Goal: Check status

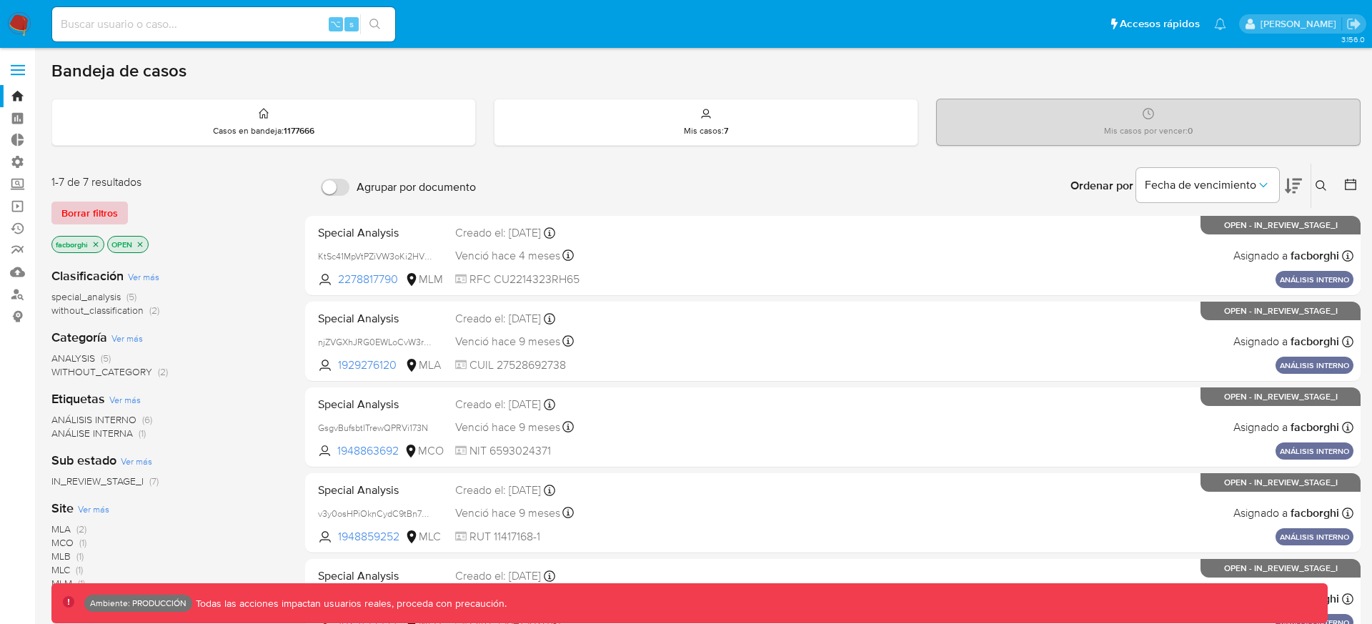
click at [105, 217] on span "Borrar filtros" at bounding box center [89, 213] width 56 height 20
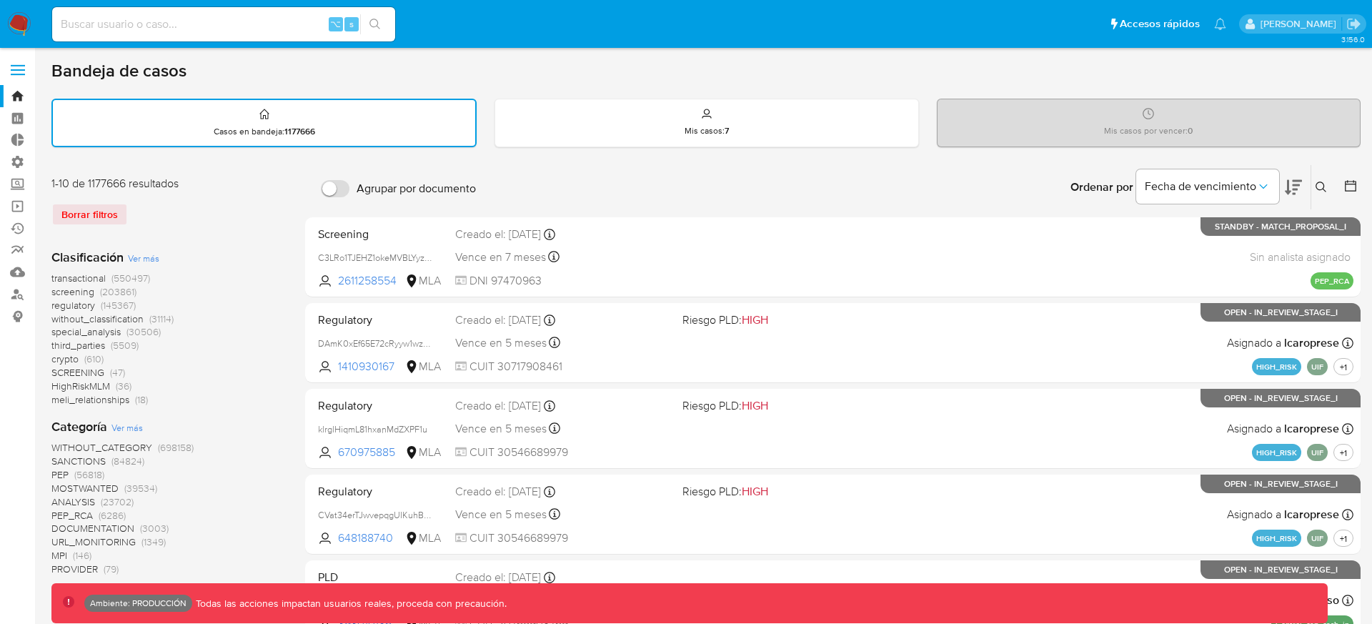
click at [251, 262] on div "Clasificación Ver más transactional (550497) screening (203861) regulatory (145…" at bounding box center [166, 328] width 231 height 158
click at [117, 279] on span "(550497)" at bounding box center [130, 278] width 39 height 14
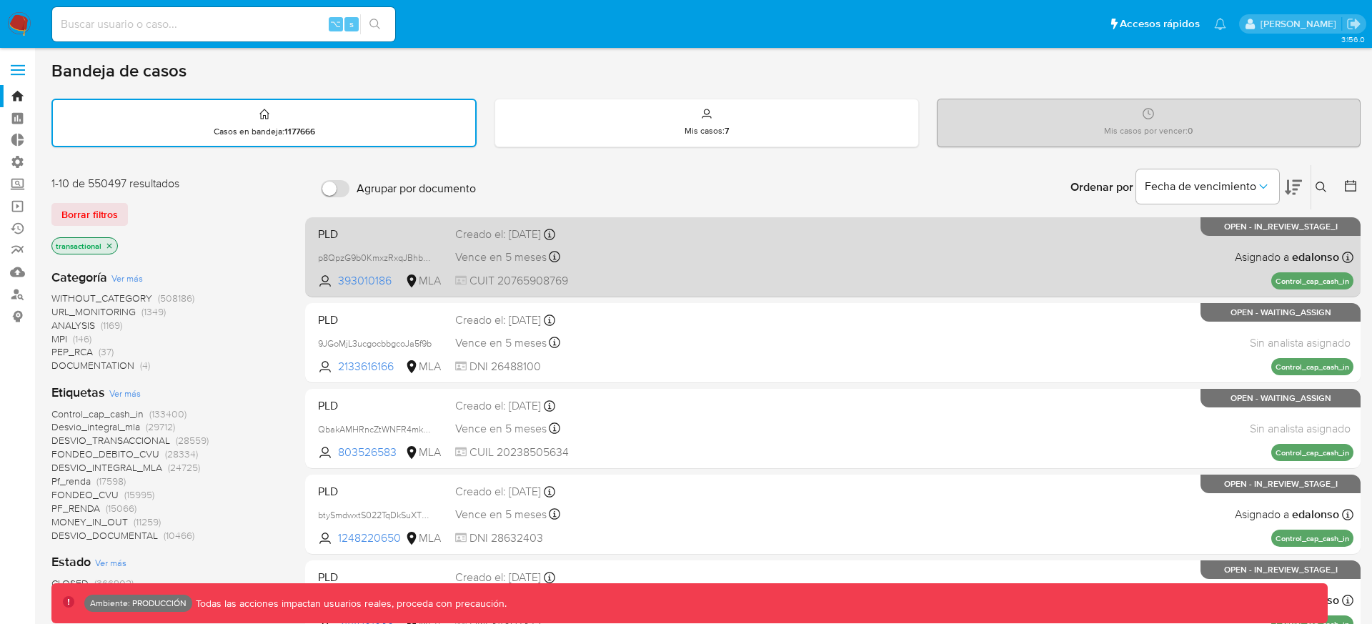
click at [663, 255] on div "Vence en 5 meses Vence el 22/01/2026 23:26:22" at bounding box center [563, 256] width 216 height 19
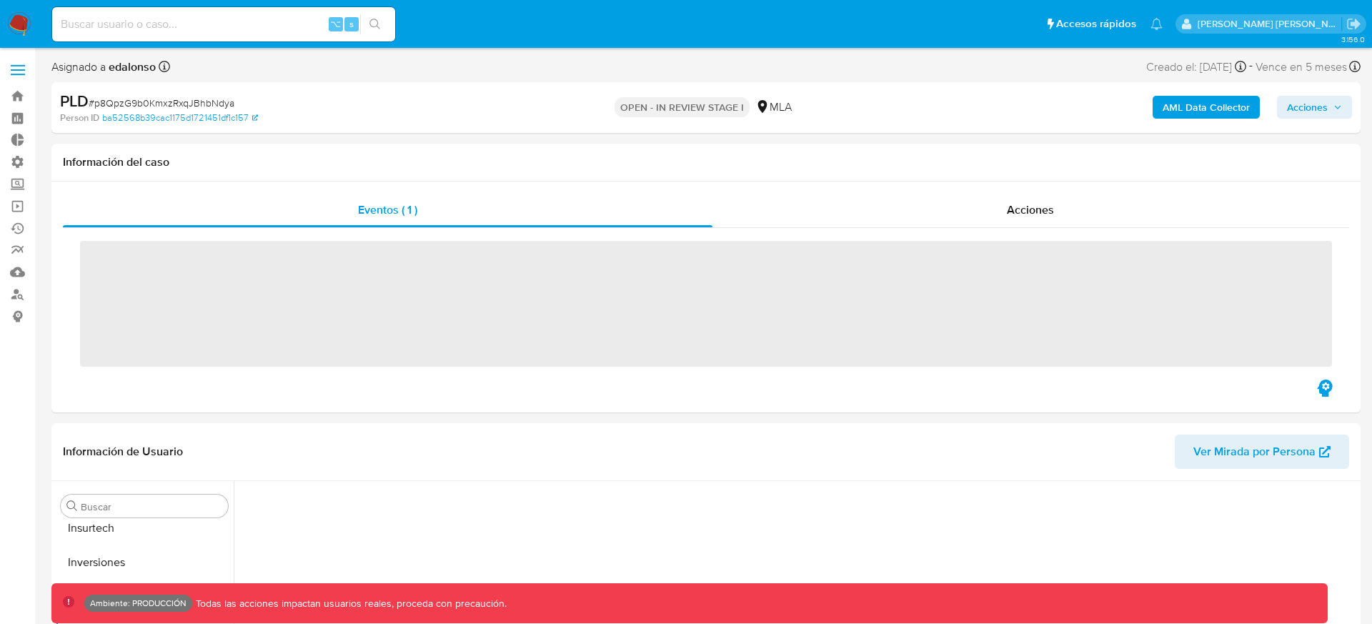
scroll to position [672, 0]
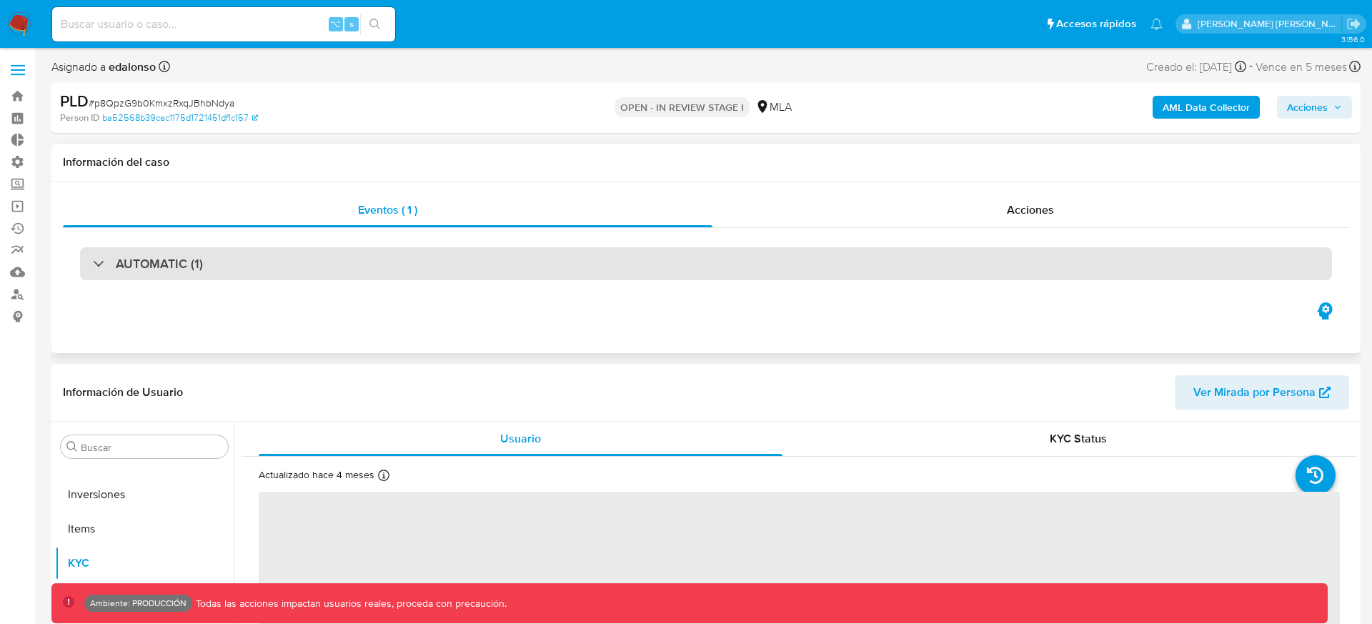
click at [620, 267] on div "AUTOMATIC (1)" at bounding box center [706, 263] width 1252 height 33
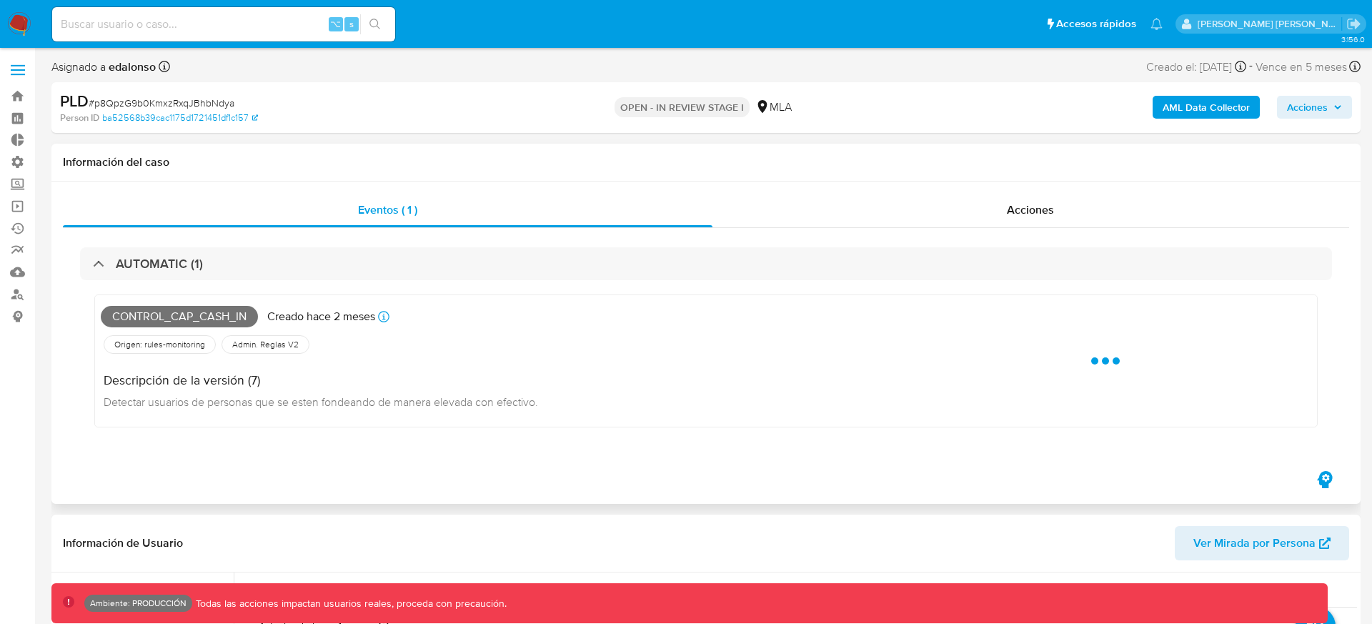
select select "10"
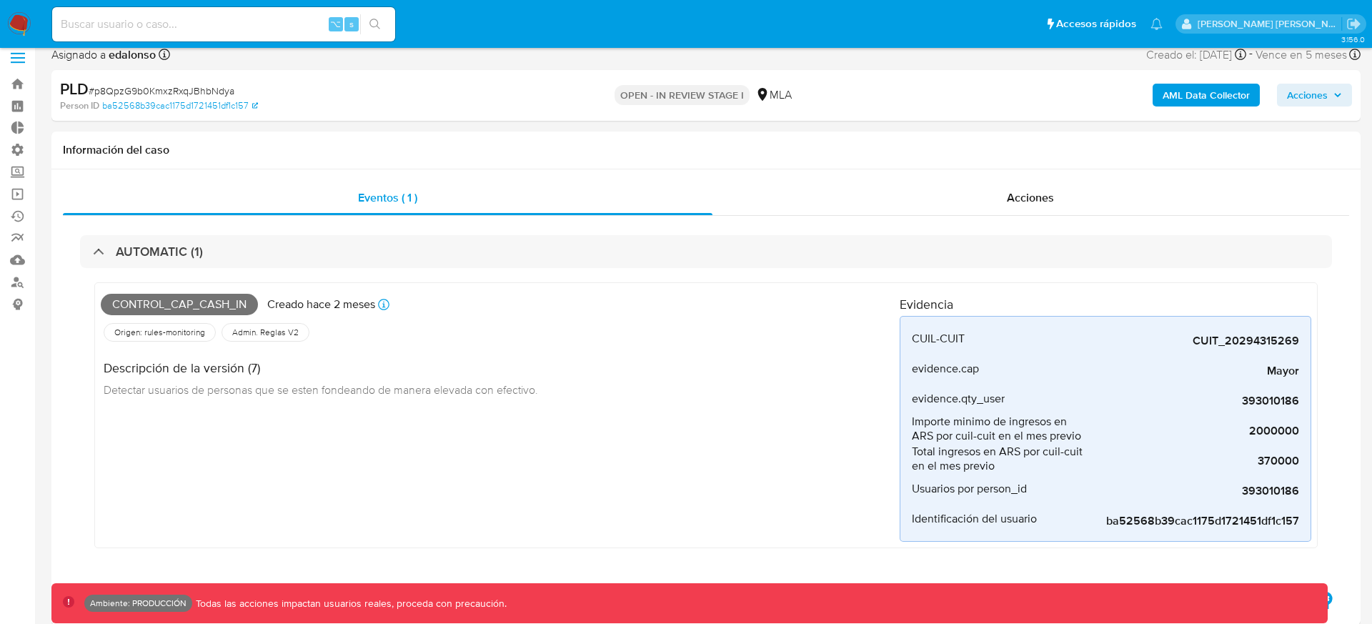
scroll to position [0, 0]
